Goal: Information Seeking & Learning: Learn about a topic

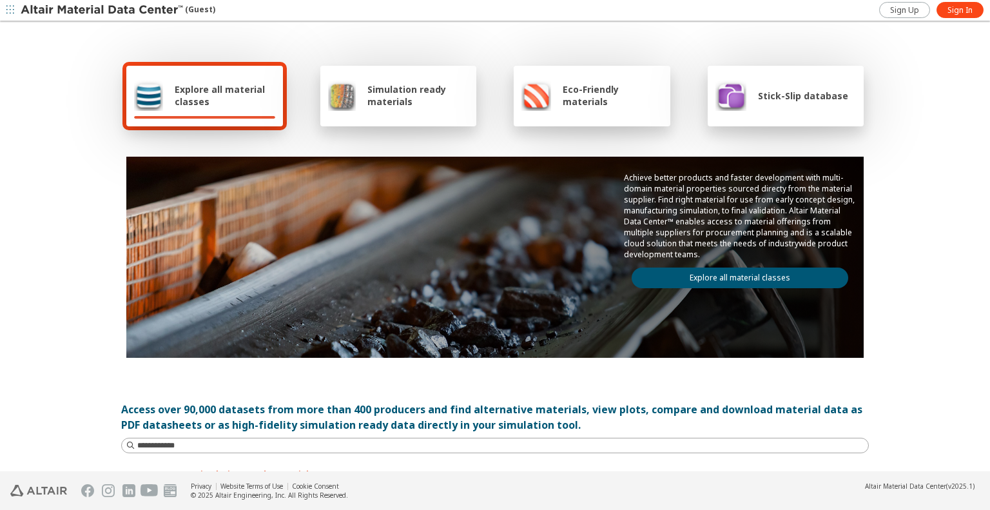
click at [204, 95] on span "Explore all material classes" at bounding box center [225, 95] width 101 height 24
click at [372, 105] on span "Simulation ready materials" at bounding box center [417, 95] width 101 height 24
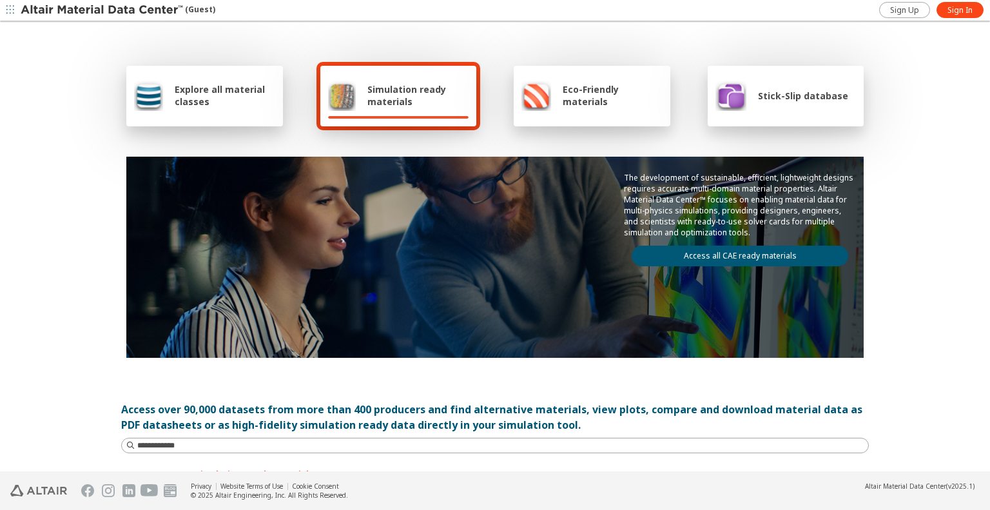
click at [205, 102] on span "Explore all material classes" at bounding box center [225, 95] width 101 height 24
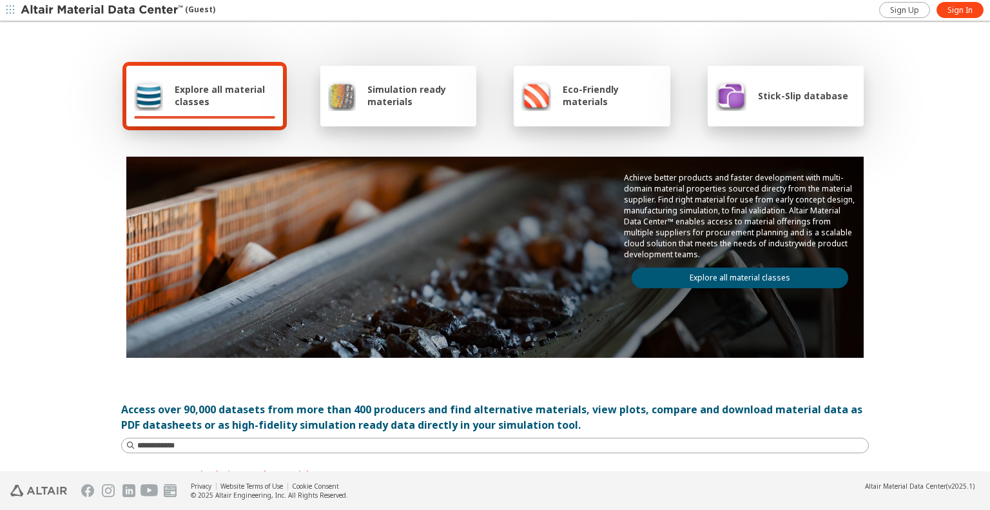
scroll to position [64, 0]
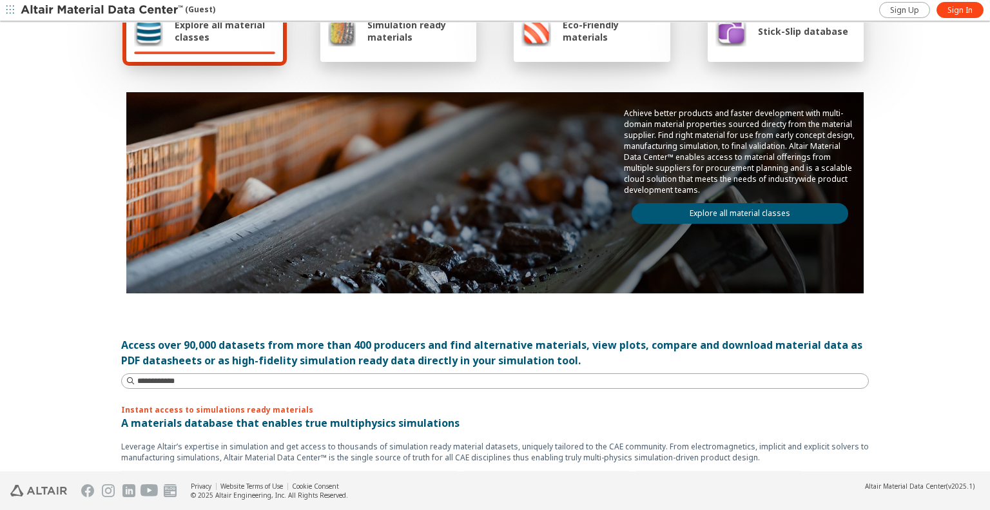
click at [664, 213] on link "Explore all material classes" at bounding box center [739, 213] width 216 height 21
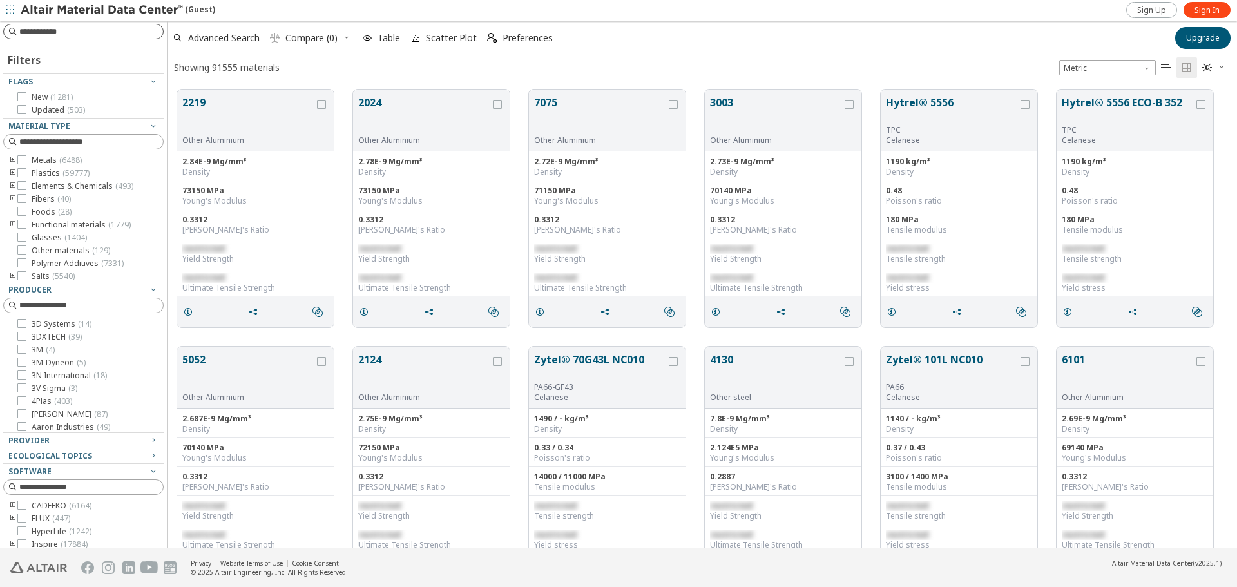
scroll to position [459, 1060]
click at [41, 36] on input at bounding box center [85, 31] width 158 height 14
click at [55, 28] on input at bounding box center [85, 31] width 158 height 14
type input "*"
type input "****"
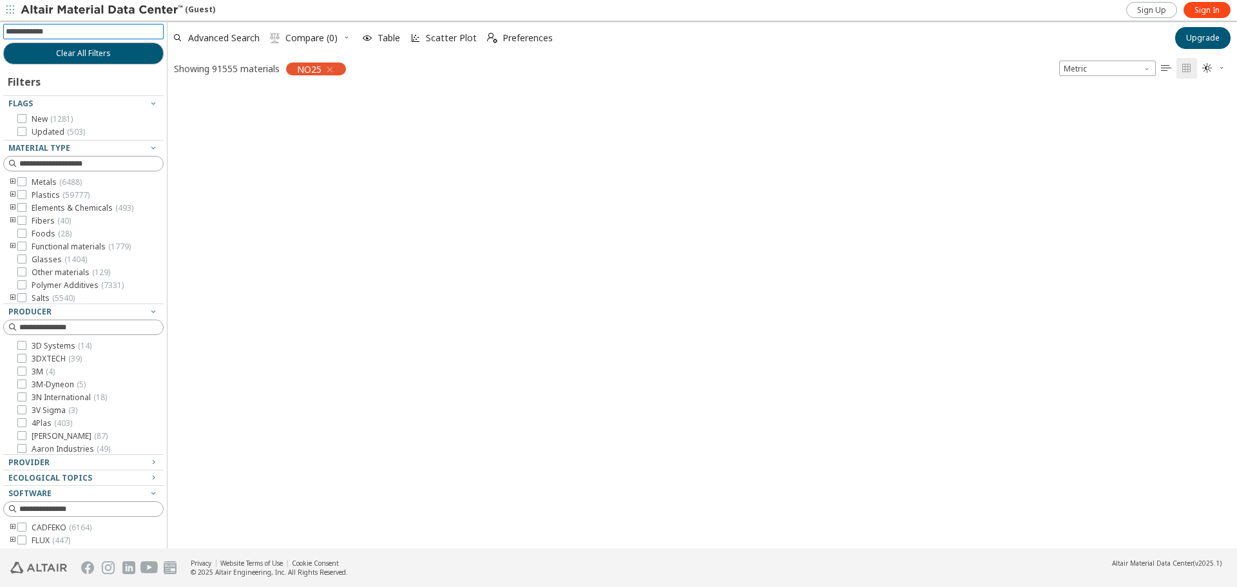
scroll to position [457, 1060]
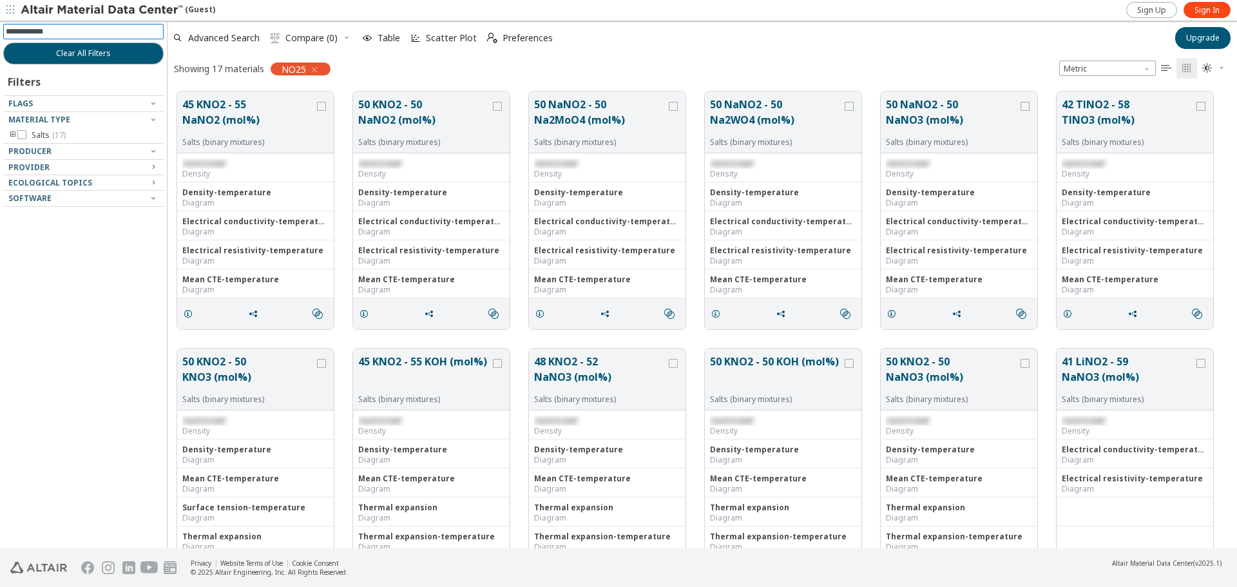
click at [50, 30] on input at bounding box center [85, 31] width 158 height 14
type input "*****"
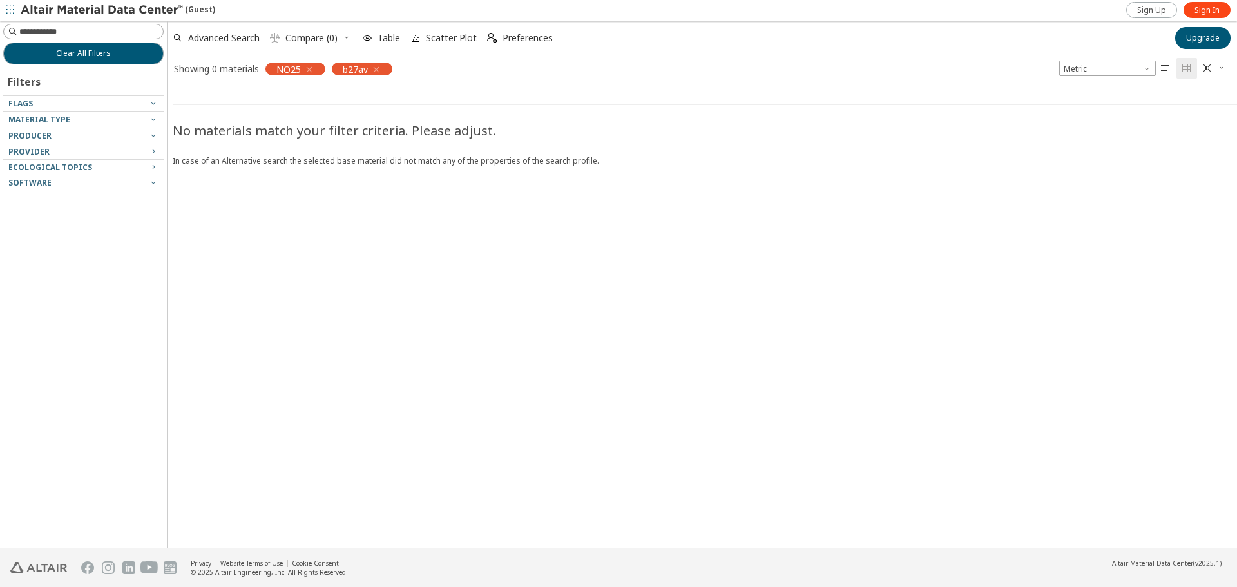
click at [309, 70] on icon "button" at bounding box center [309, 69] width 10 height 10
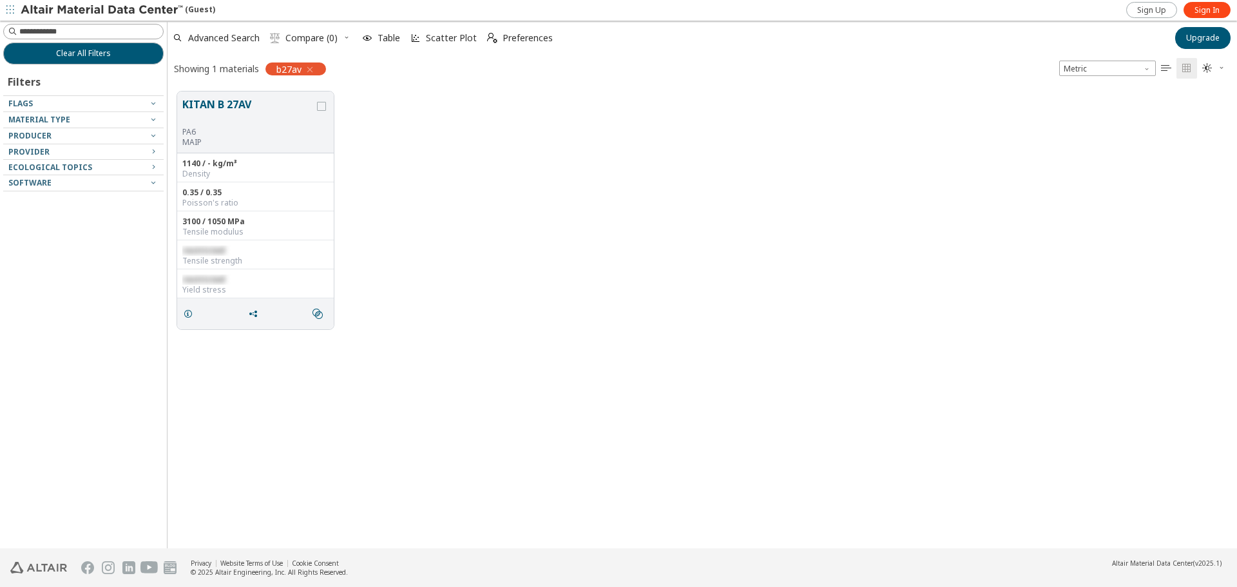
scroll to position [457, 1060]
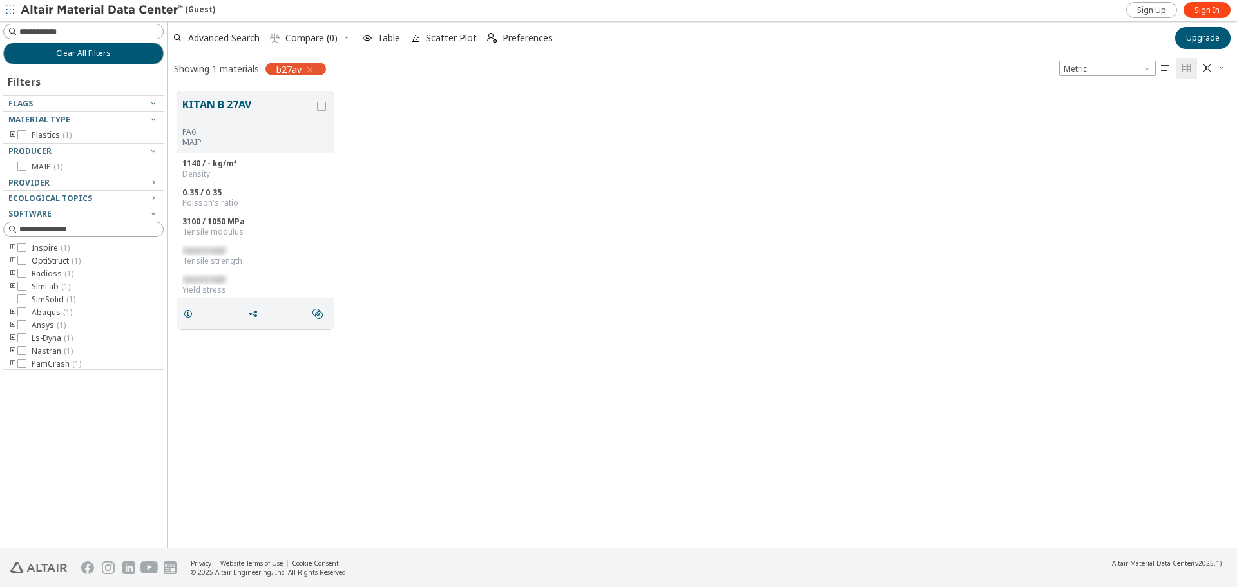
click at [313, 64] on icon "button" at bounding box center [310, 69] width 10 height 10
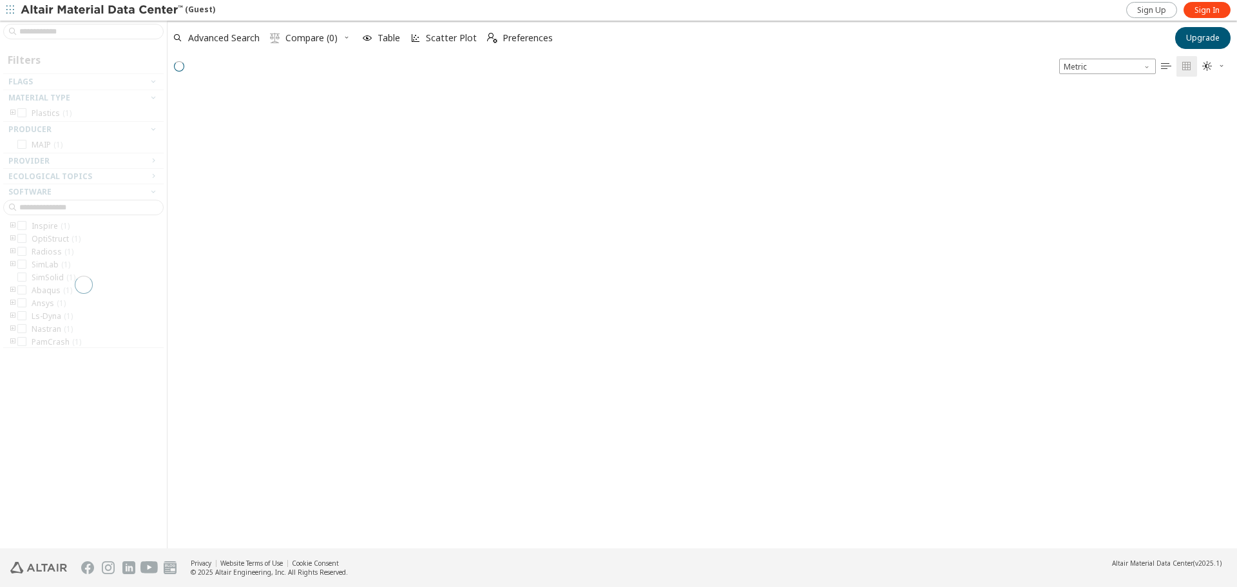
click at [75, 37] on div at bounding box center [83, 285] width 167 height 528
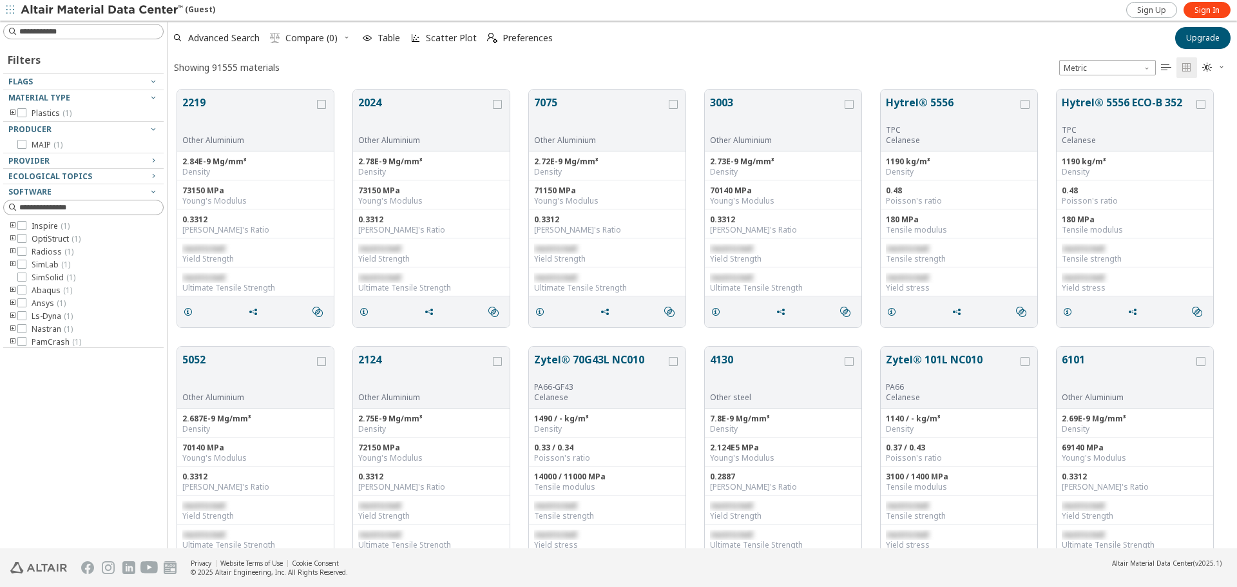
scroll to position [459, 1060]
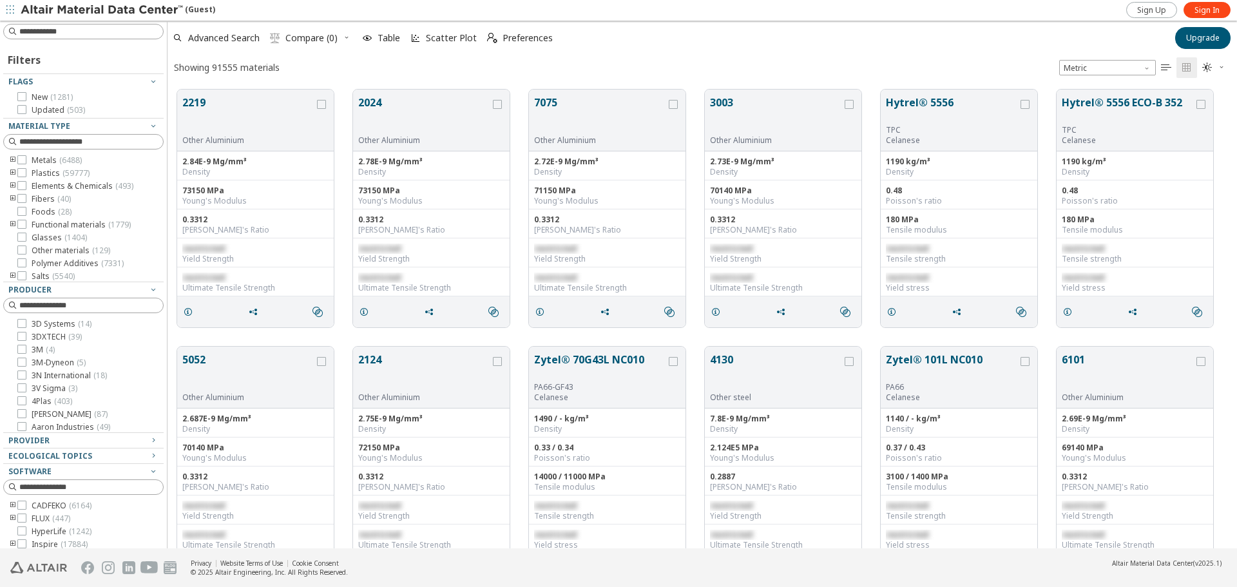
click at [75, 34] on input at bounding box center [91, 31] width 144 height 13
type input "******"
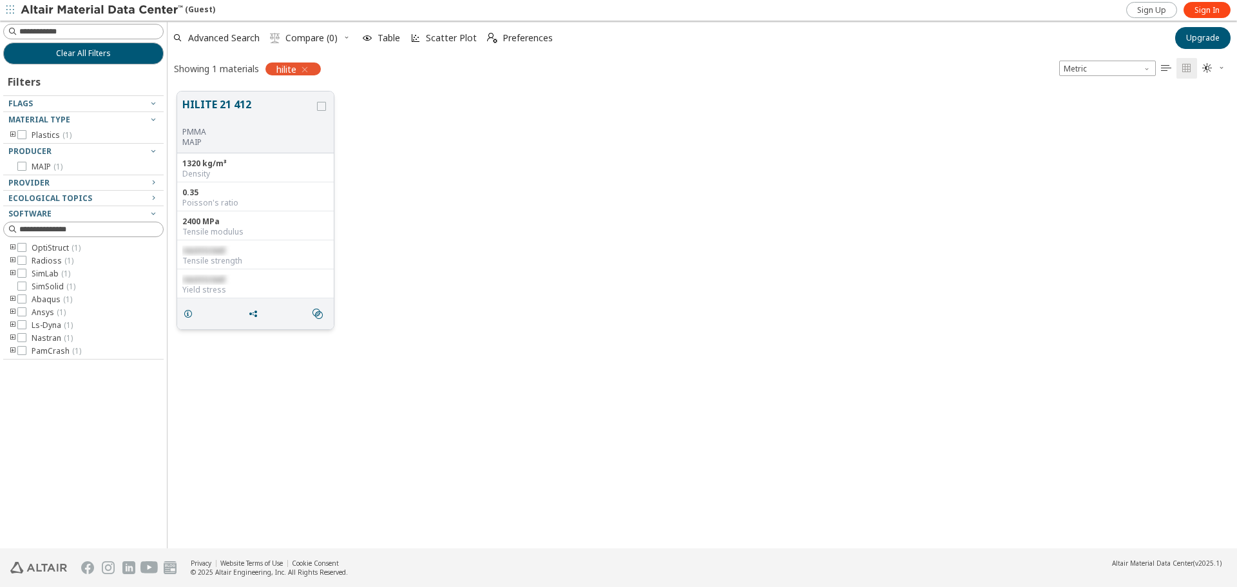
click at [222, 104] on button "HILITE 21 412" at bounding box center [248, 112] width 132 height 30
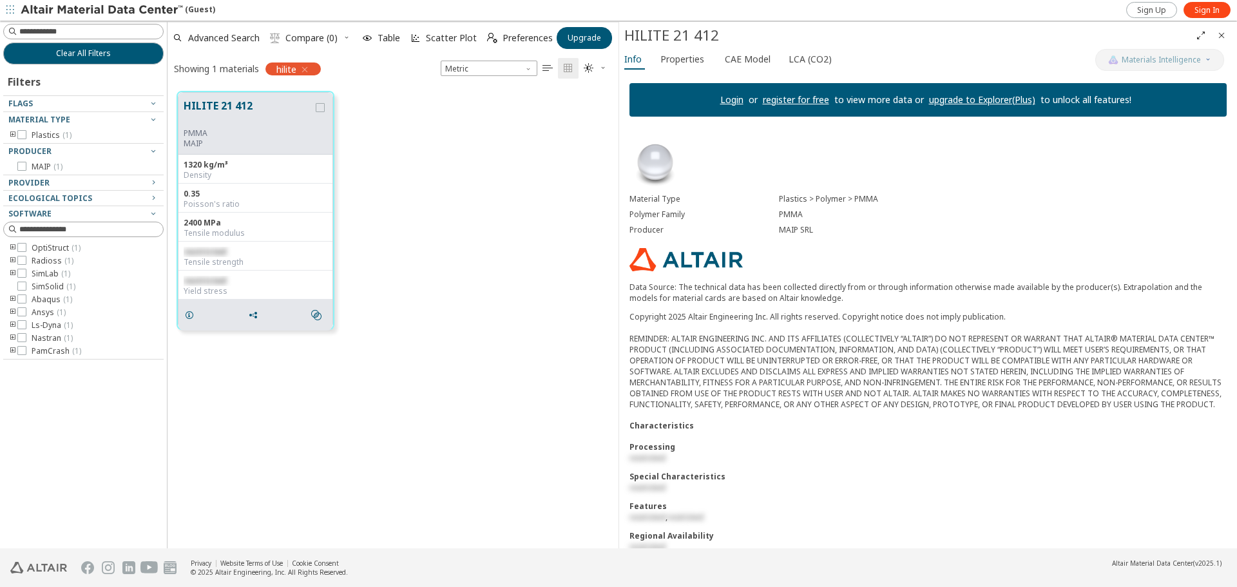
drag, startPoint x: 775, startPoint y: 197, endPoint x: 809, endPoint y: 235, distance: 50.6
click at [809, 235] on div "Material Type Plastics > Polymer > PMMA Polymer Family PMMA Producer MAIP SRL" at bounding box center [927, 214] width 597 height 46
click at [571, 198] on div "HILITE 21 412 PMMA MAIP 1320 kg/m³ Density 0.35 Poisson's ratio 2400 MPa Tensil…" at bounding box center [393, 210] width 451 height 257
drag, startPoint x: 804, startPoint y: 234, endPoint x: 754, endPoint y: 200, distance: 60.8
click at [754, 200] on div "Material Type Plastics > Polymer > PMMA Polymer Family PMMA Producer MAIP SRL" at bounding box center [927, 214] width 597 height 46
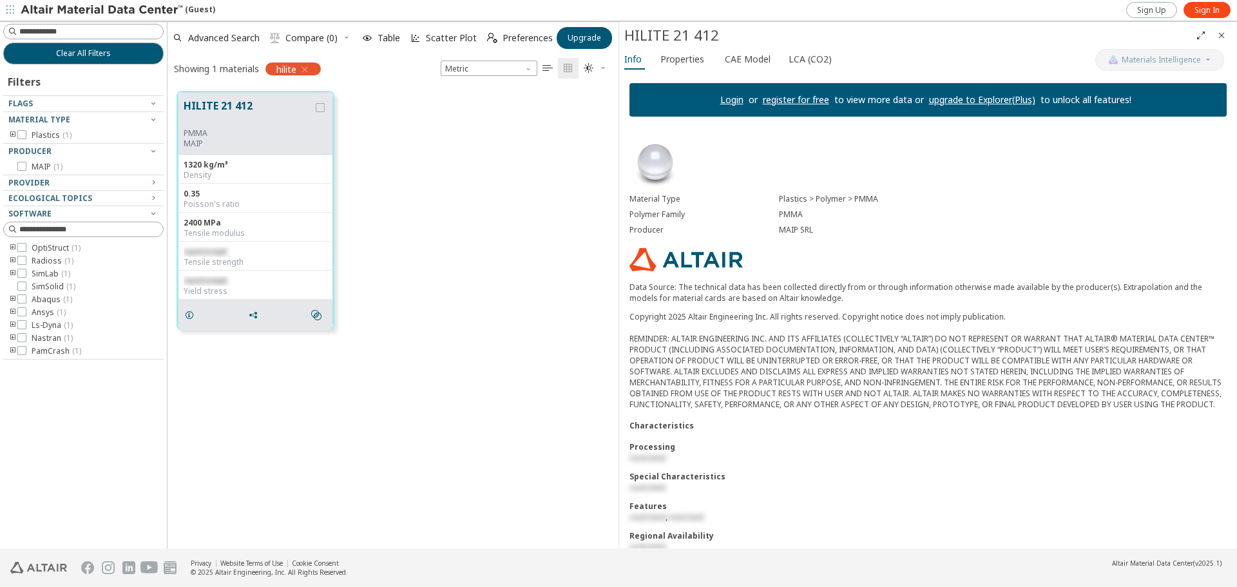
click at [481, 236] on div "HILITE 21 412 PMMA MAIP 1320 kg/m³ Density 0.35 Poisson's ratio 2400 MPa Tensil…" at bounding box center [393, 210] width 451 height 257
click at [446, 159] on div "HILITE 21 412 PMMA MAIP 1320 kg/m³ Density 0.35 Poisson's ratio 2400 MPa Tensil…" at bounding box center [393, 210] width 451 height 257
click at [72, 34] on input at bounding box center [85, 31] width 158 height 14
click at [307, 70] on icon "button" at bounding box center [305, 69] width 10 height 10
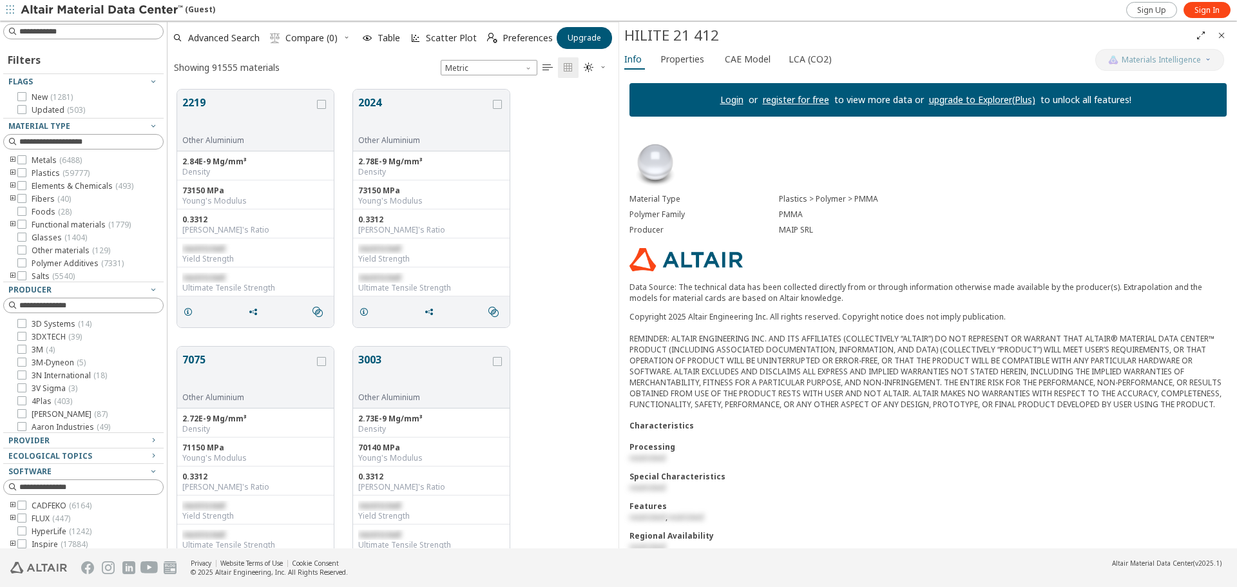
scroll to position [459, 441]
click at [989, 34] on icon "Close" at bounding box center [1221, 35] width 10 height 10
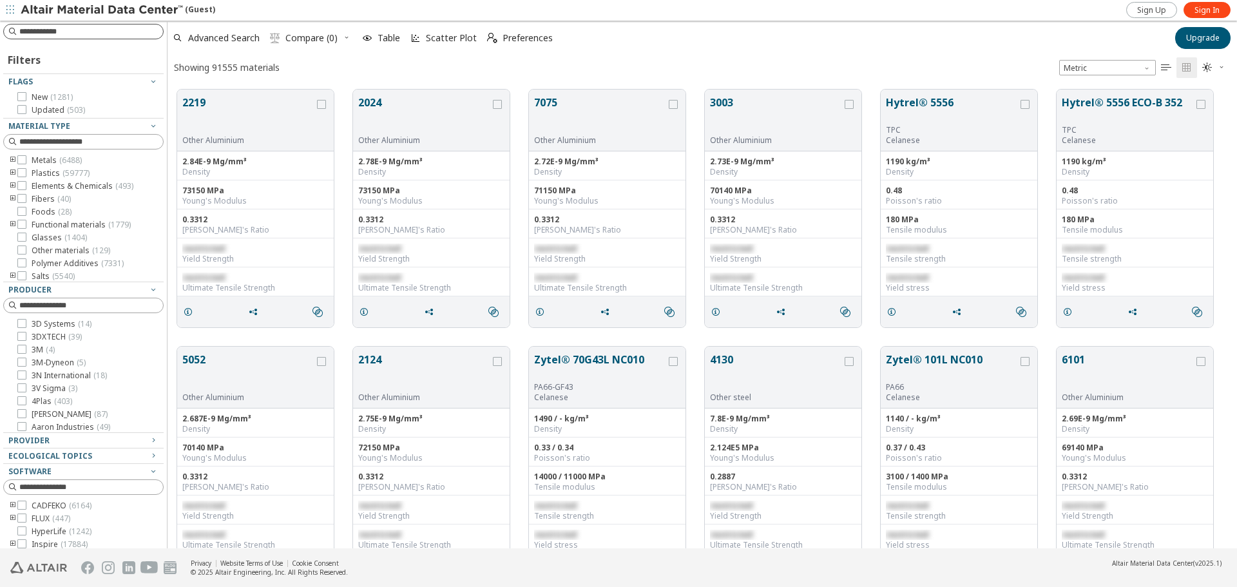
click at [65, 31] on input at bounding box center [91, 31] width 144 height 13
type input "**********"
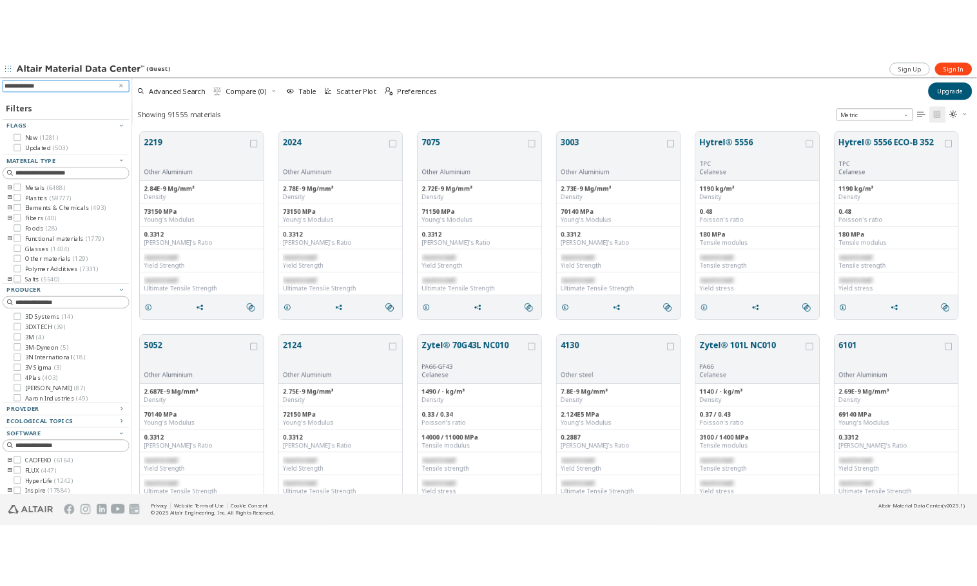
scroll to position [457, 1060]
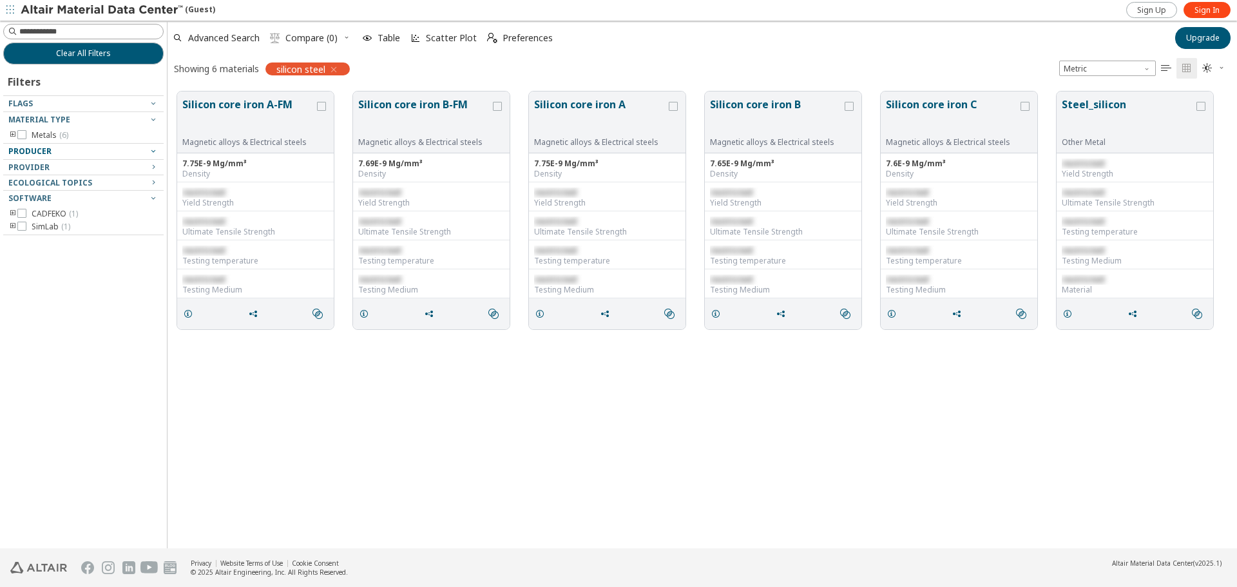
click at [153, 152] on icon "button" at bounding box center [153, 151] width 10 height 10
click at [150, 151] on icon "button" at bounding box center [153, 151] width 10 height 10
click at [149, 161] on icon "button" at bounding box center [153, 167] width 10 height 14
click at [149, 210] on icon "button" at bounding box center [153, 211] width 10 height 10
click at [10, 135] on icon "toogle group" at bounding box center [12, 135] width 9 height 10
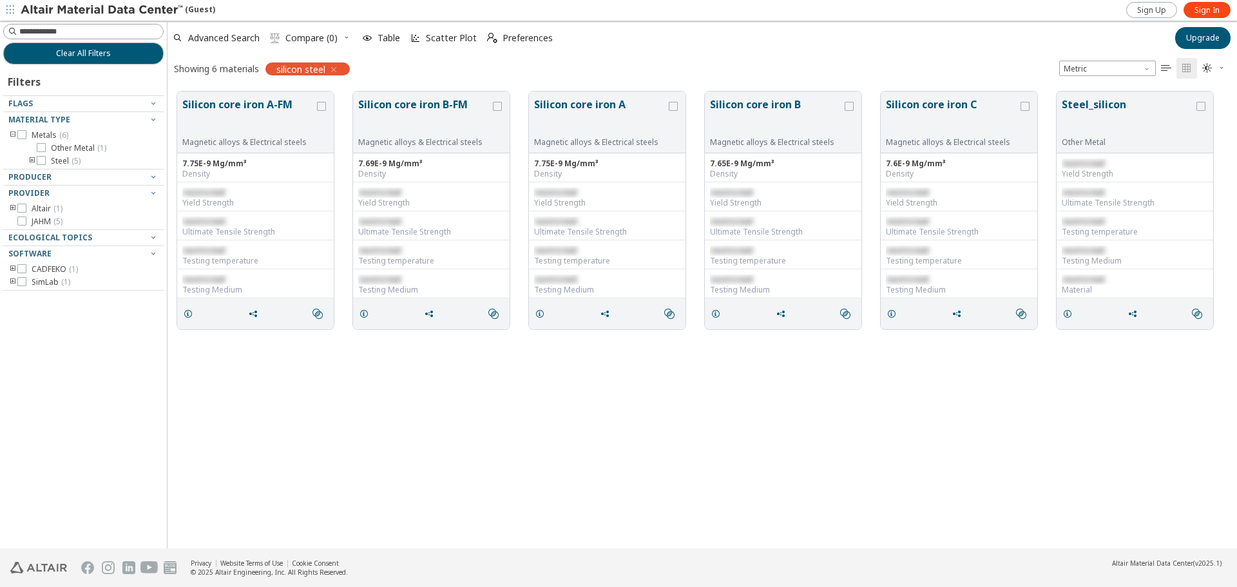
click at [29, 165] on div at bounding box center [80, 165] width 154 height 6
click at [32, 160] on icon "toogle group" at bounding box center [32, 161] width 9 height 10
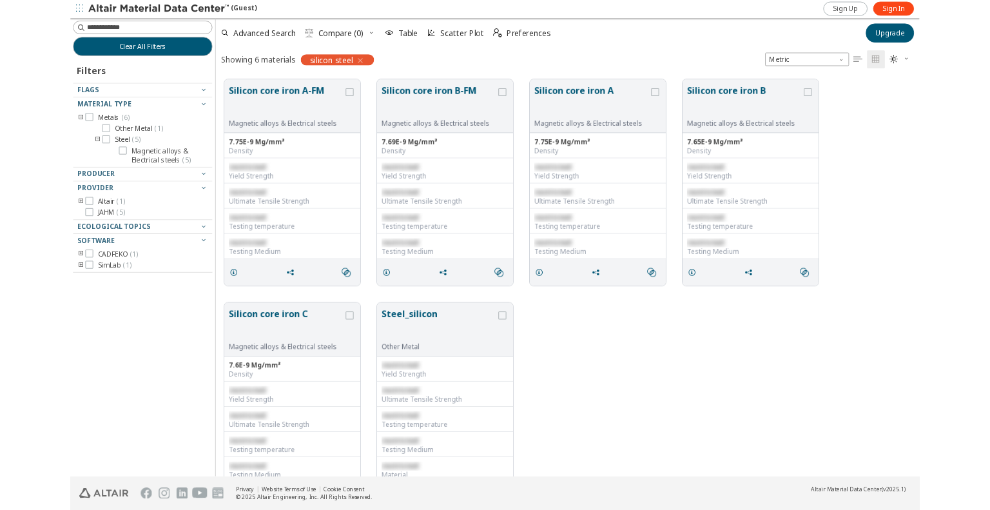
scroll to position [380, 812]
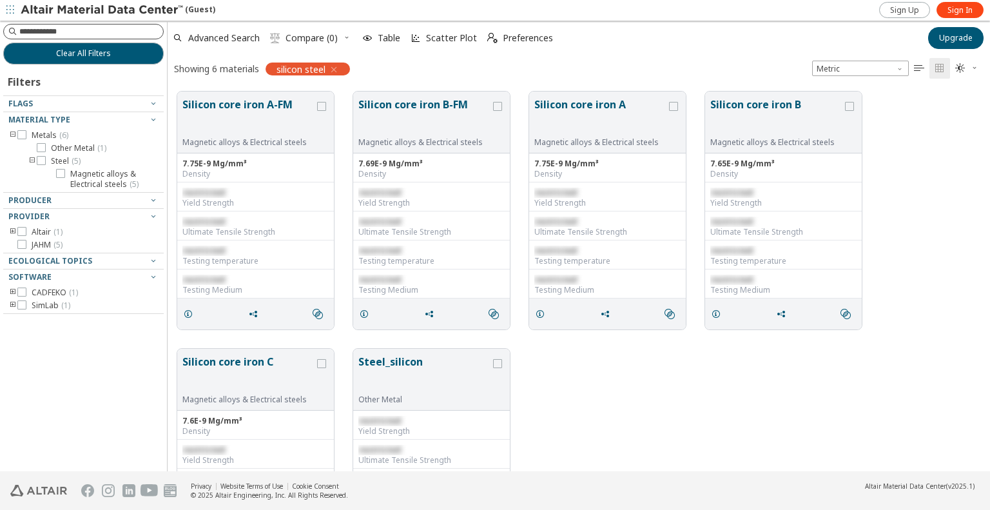
click at [79, 35] on input at bounding box center [91, 31] width 144 height 13
paste input "**********"
type input "**********"
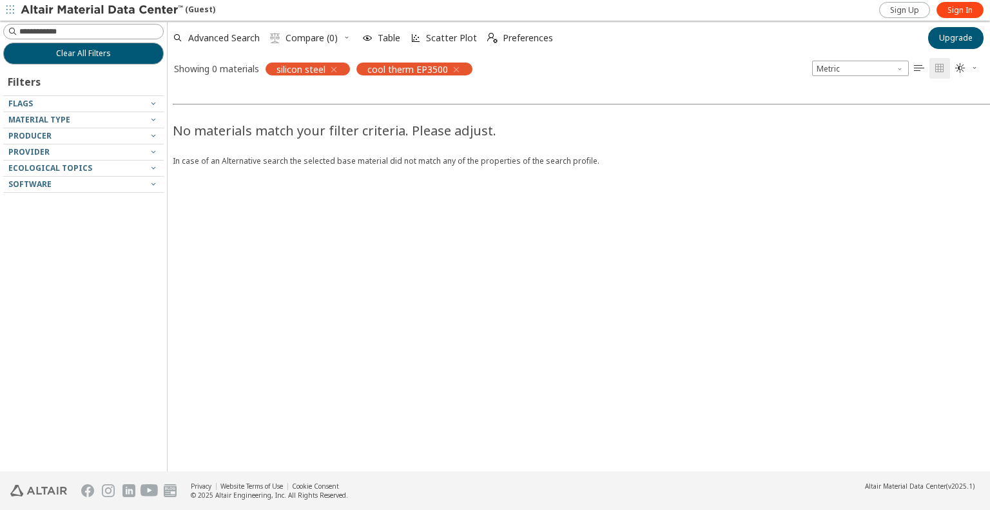
click at [334, 70] on icon "button" at bounding box center [334, 69] width 10 height 10
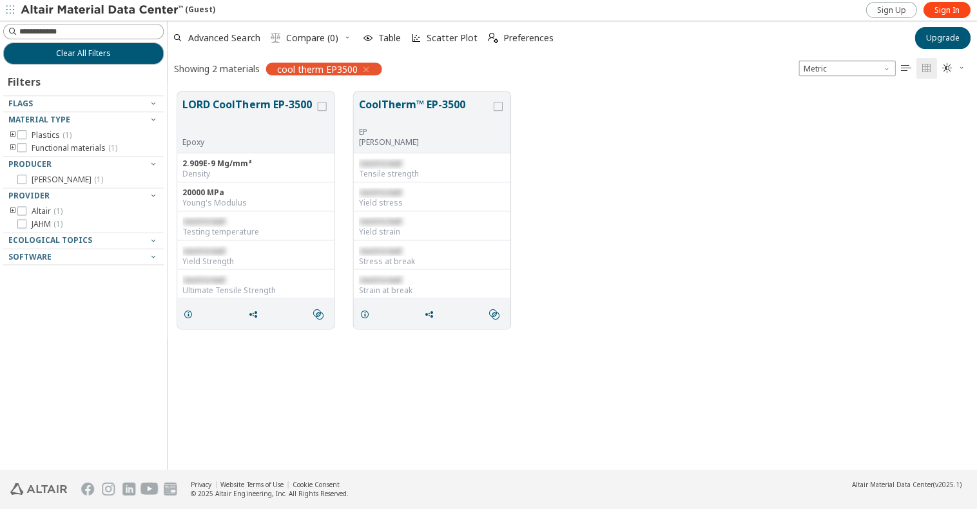
scroll to position [379, 799]
click at [428, 104] on button "CoolTherm™ EP-3500" at bounding box center [424, 112] width 132 height 30
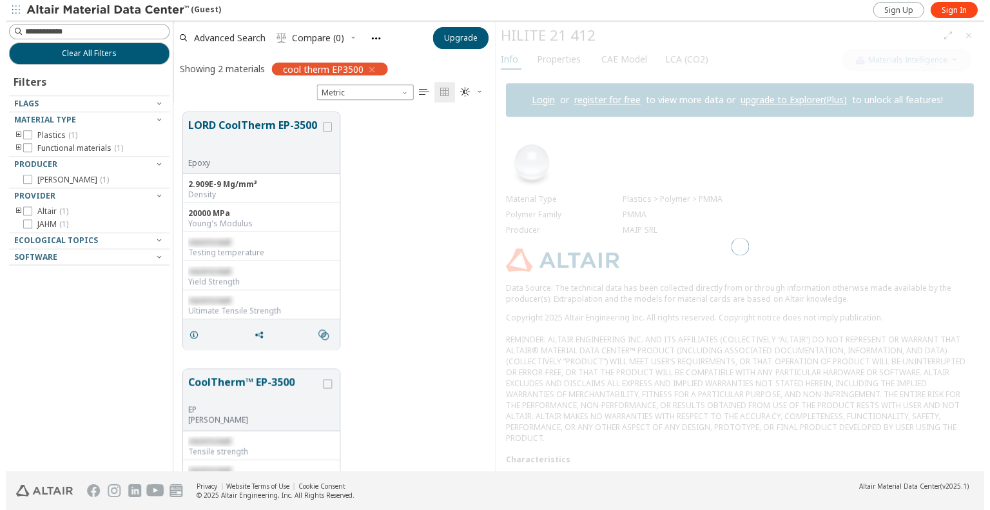
scroll to position [358, 311]
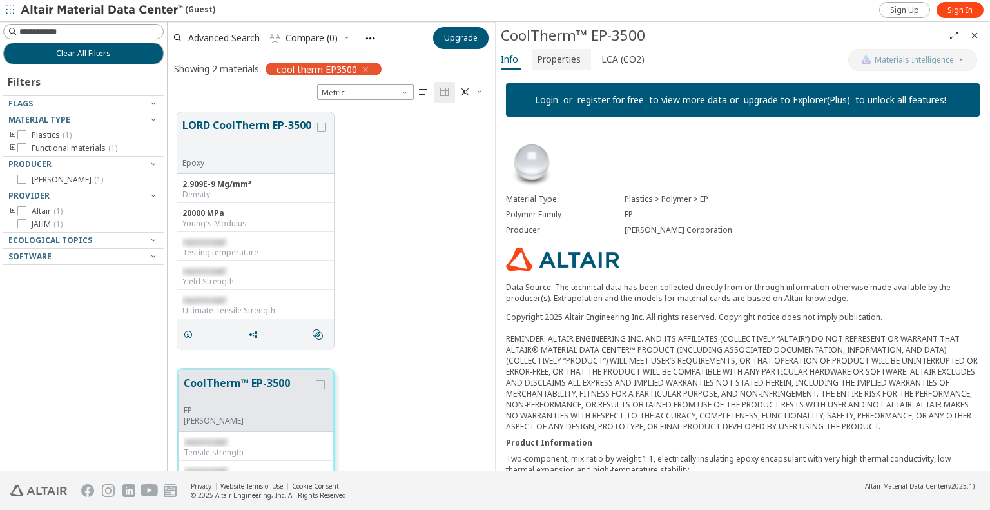
click at [556, 59] on span "Properties" at bounding box center [559, 59] width 44 height 21
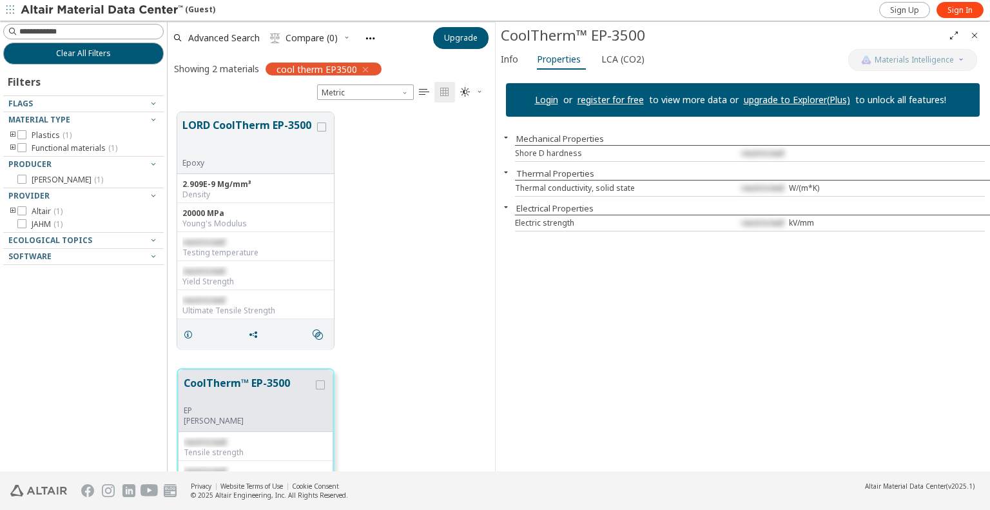
click at [506, 172] on icon "button" at bounding box center [506, 172] width 10 height 10
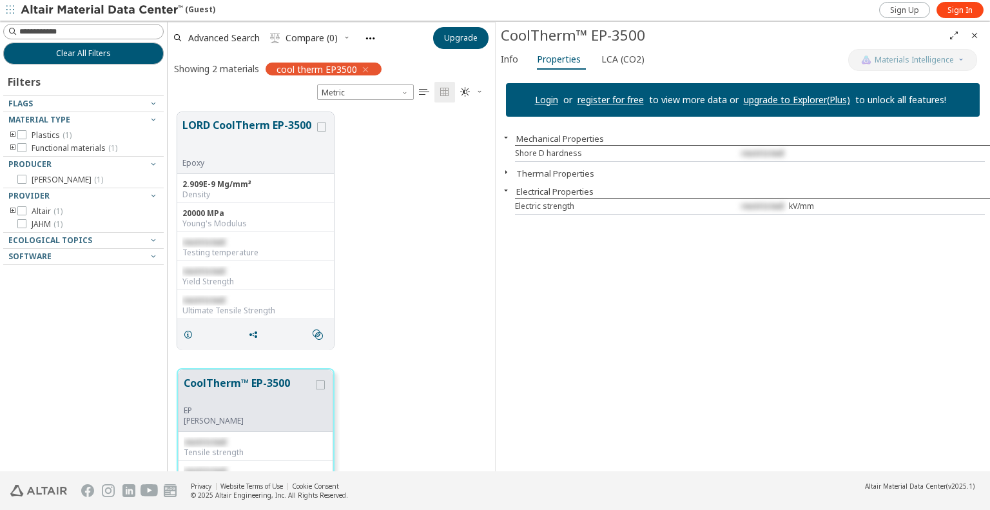
click at [506, 172] on icon "button" at bounding box center [506, 172] width 10 height 10
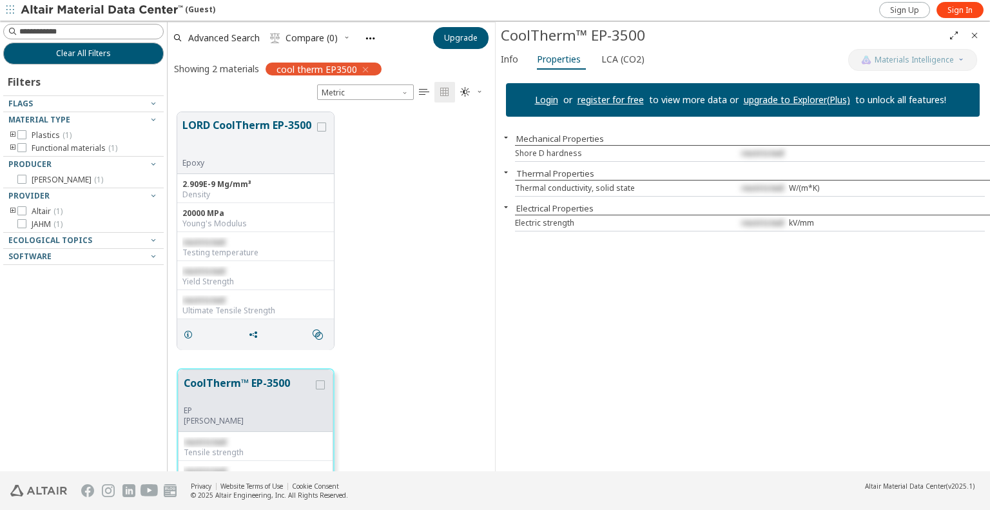
click at [550, 183] on div "Thermal conductivity, solid state" at bounding box center [613, 188] width 196 height 10
click at [800, 195] on div "Thermal conductivity, solid state restricted W/(m*K)" at bounding box center [750, 188] width 470 height 16
click at [814, 190] on div "W/(m*K)" at bounding box center [828, 188] width 79 height 10
click at [370, 151] on div "LORD CoolTherm EP-3500 Epoxy 2.909E-9 Mg/mm³ Density 20000 MPa Young's Modulus …" at bounding box center [331, 230] width 327 height 256
click at [366, 65] on icon "button" at bounding box center [365, 69] width 10 height 10
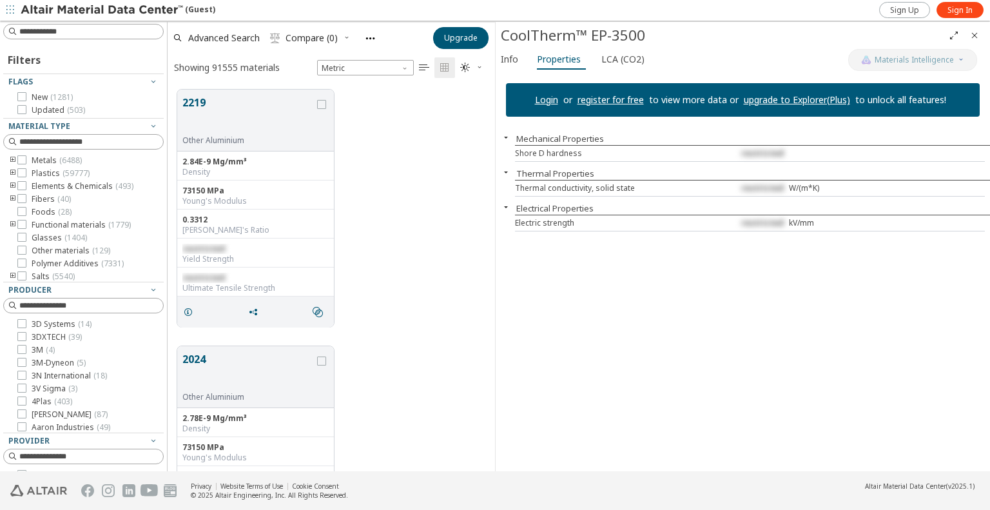
scroll to position [381, 317]
click at [56, 33] on input at bounding box center [91, 31] width 144 height 13
type input "***"
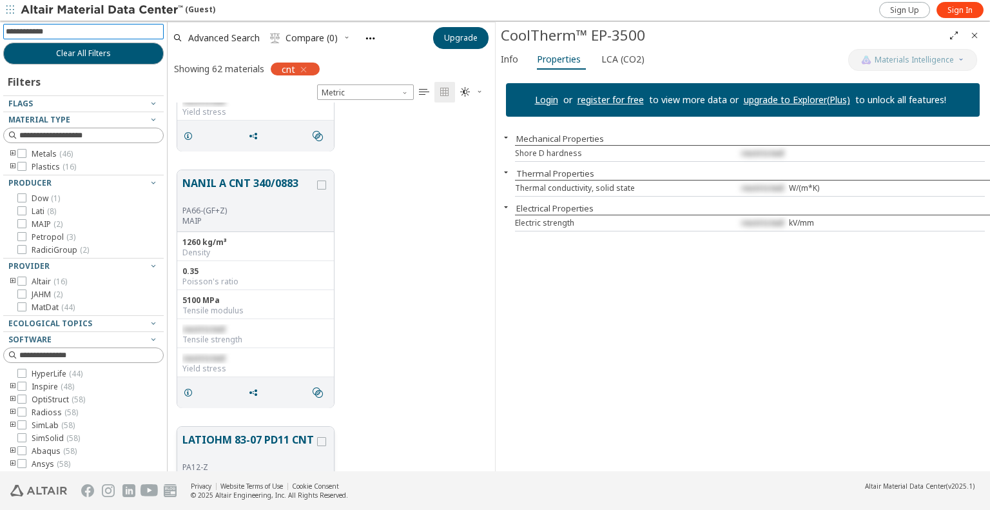
scroll to position [966, 0]
click at [250, 180] on button "NANIL A CNT 340/0883" at bounding box center [248, 192] width 132 height 30
